Goal: Download file/media

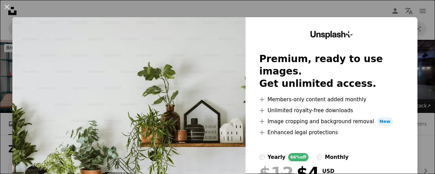
scroll to position [468, 0]
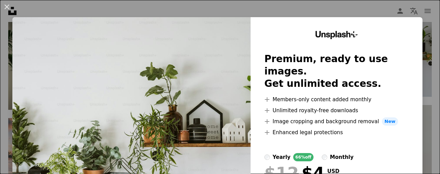
click at [185, 93] on img at bounding box center [131, 126] width 238 height 219
click at [225, 136] on img at bounding box center [131, 126] width 238 height 219
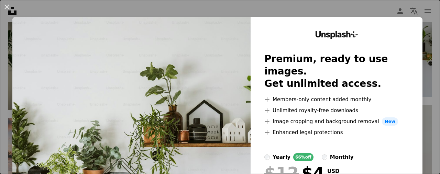
click at [225, 136] on img at bounding box center [131, 126] width 238 height 219
click at [8, 7] on button "An X shape" at bounding box center [7, 7] width 8 height 8
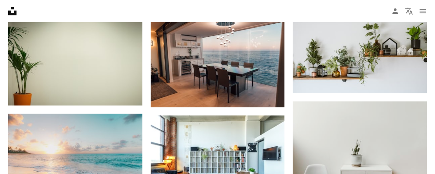
click at [429, 129] on div "Plus sign for Unsplash+ A heart A plus sign Getty Images For Unsplash+ A lock D…" at bounding box center [217, 108] width 435 height 773
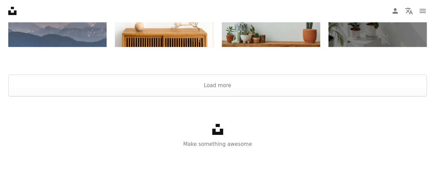
scroll to position [1105, 0]
